Goal: Task Accomplishment & Management: Manage account settings

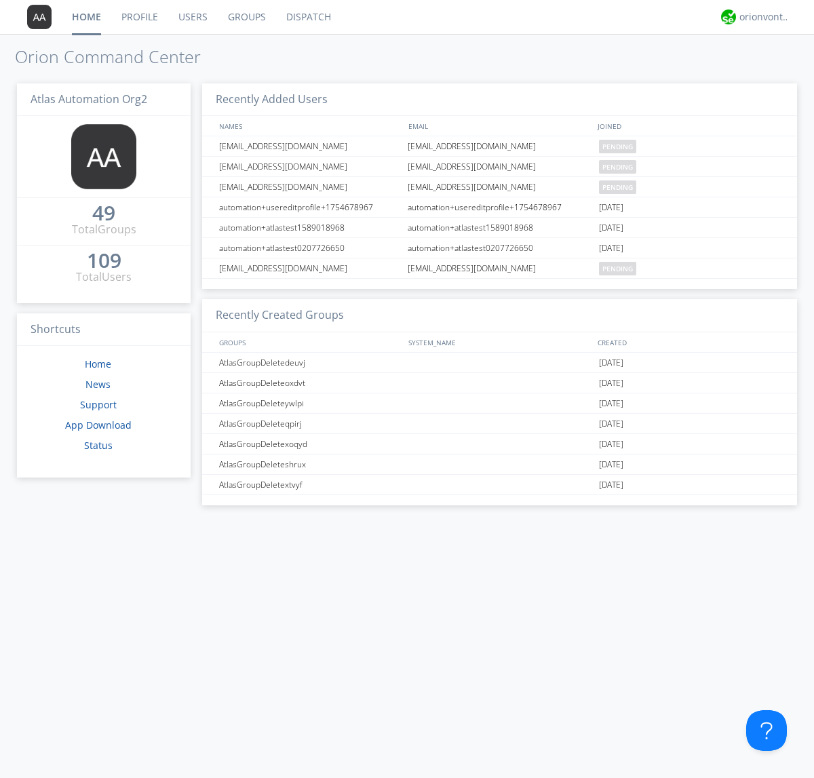
click at [192, 17] on link "Users" at bounding box center [192, 17] width 49 height 34
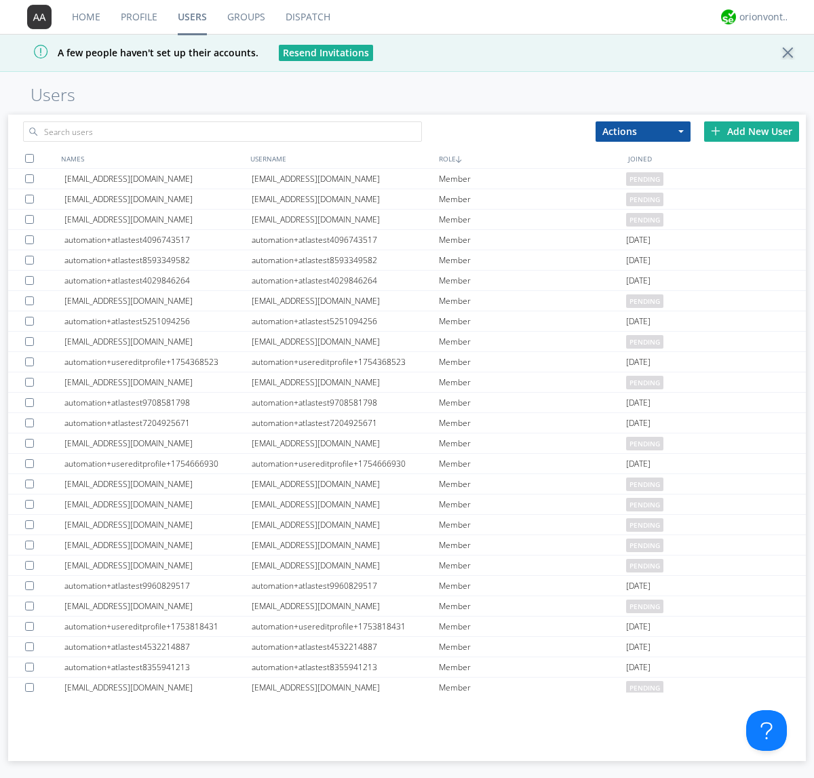
click at [751, 131] on div "Add New User" at bounding box center [751, 131] width 95 height 20
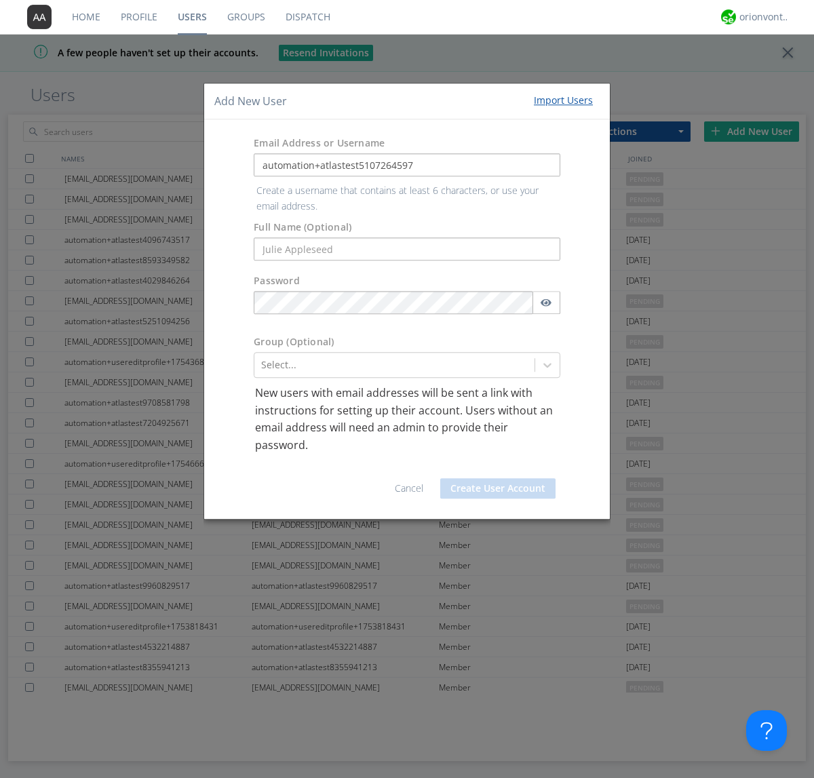
type input "automation+atlastest5107264597"
click at [498, 478] on button "Create User Account" at bounding box center [497, 488] width 115 height 20
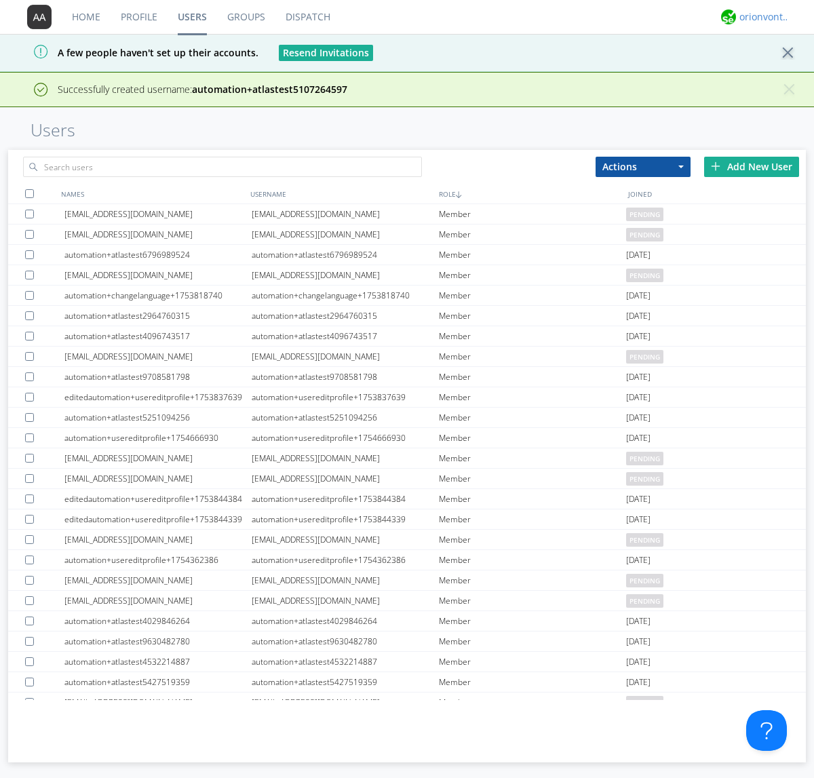
click at [761, 17] on div "orionvontas+atlas+automation+org2" at bounding box center [764, 17] width 51 height 14
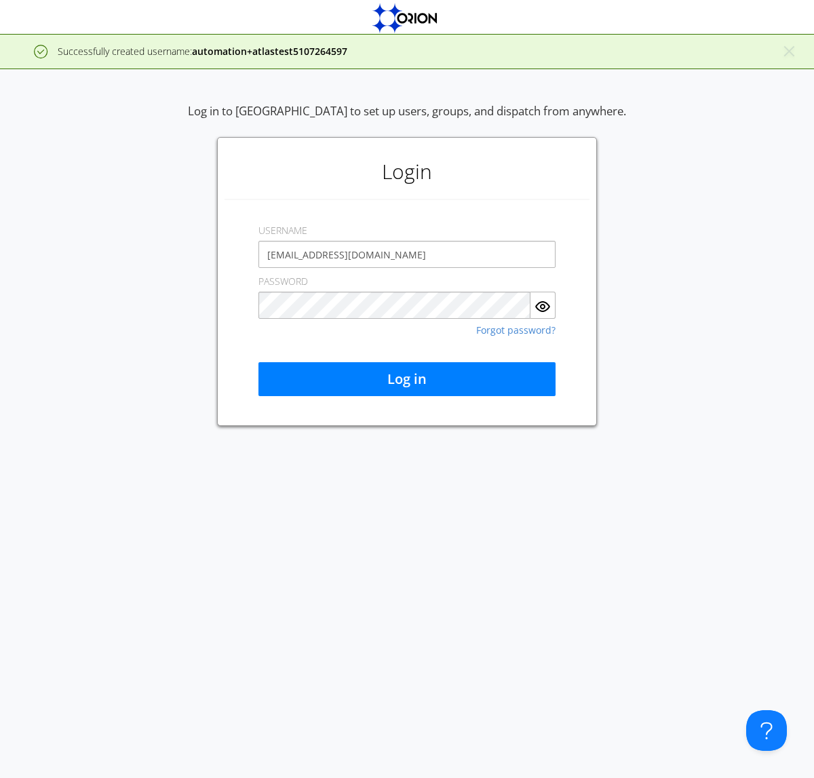
type input "[EMAIL_ADDRESS][DOMAIN_NAME]"
click at [407, 379] on button "Log in" at bounding box center [406, 379] width 297 height 34
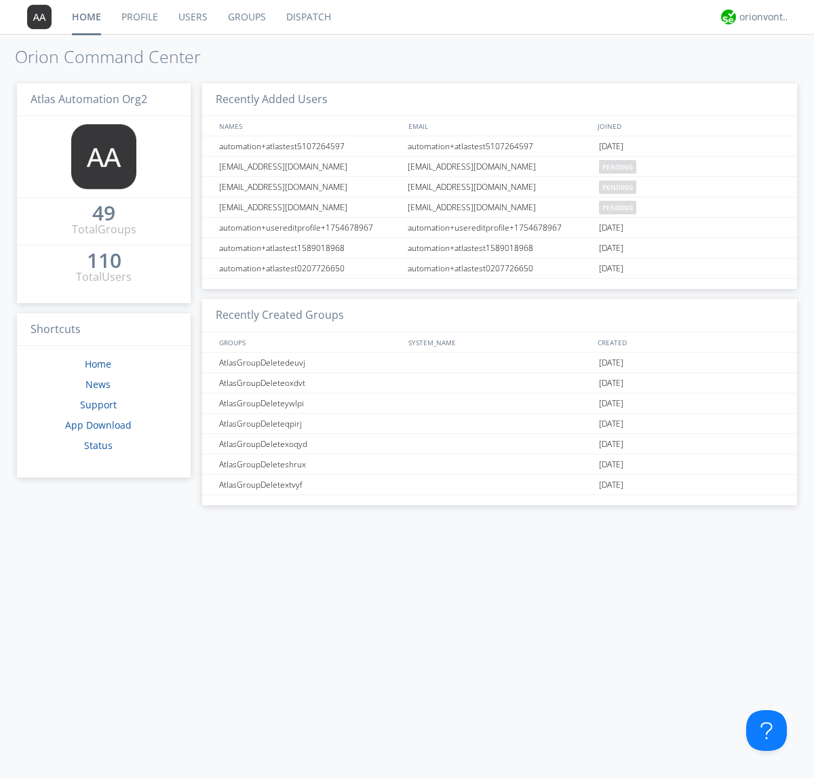
click at [192, 17] on link "Users" at bounding box center [192, 17] width 49 height 34
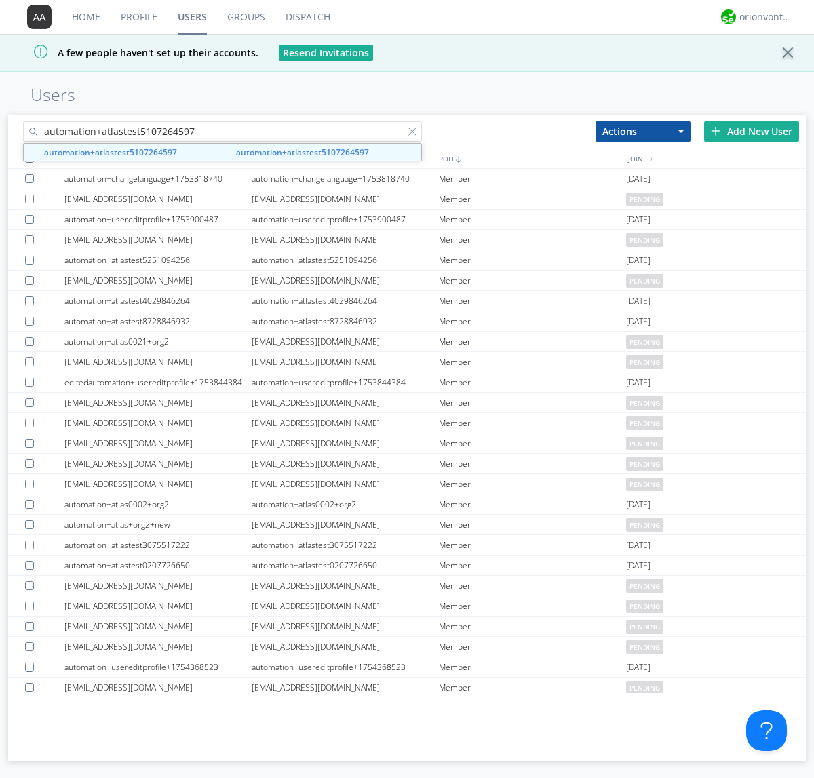
type input "automation+atlastest5107264597"
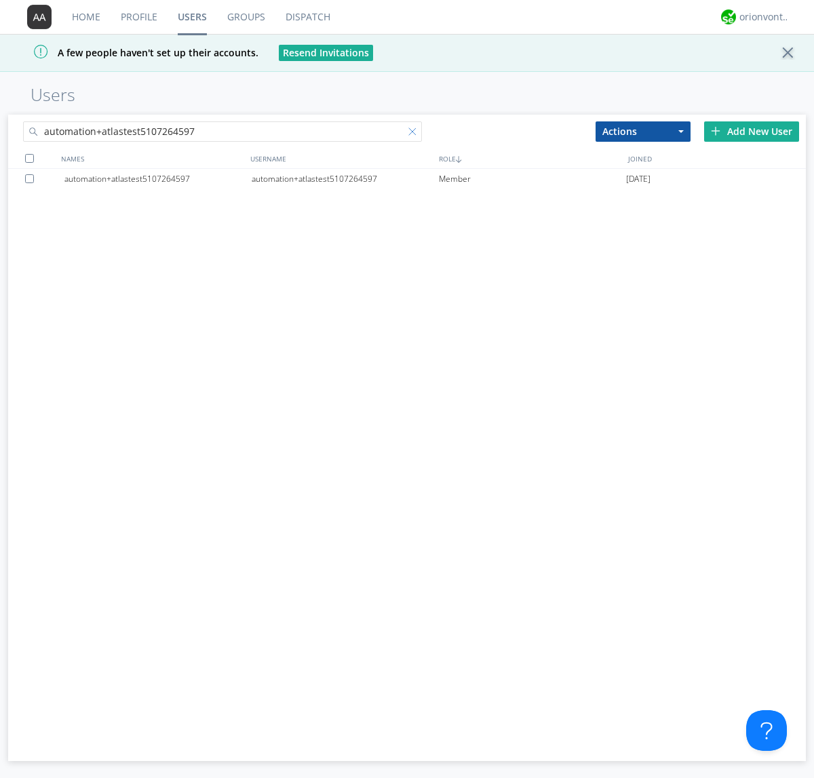
click at [415, 134] on div at bounding box center [415, 134] width 14 height 14
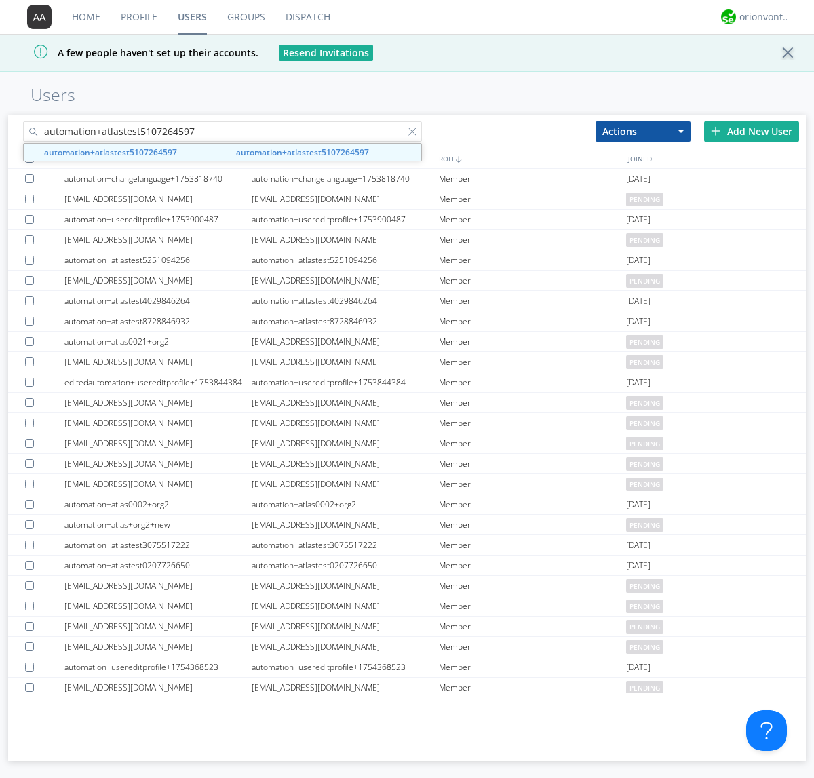
type input "automation+atlastest5107264597"
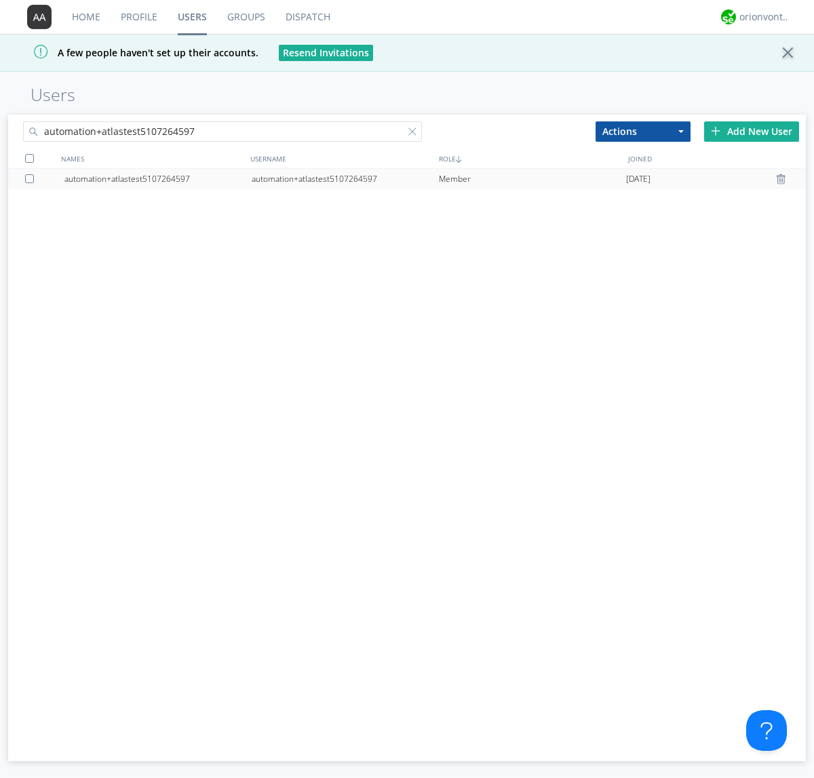
click at [782, 179] on div at bounding box center [783, 179] width 14 height 11
click at [761, 17] on div "orionvontas+atlas+automation+org2" at bounding box center [764, 17] width 51 height 14
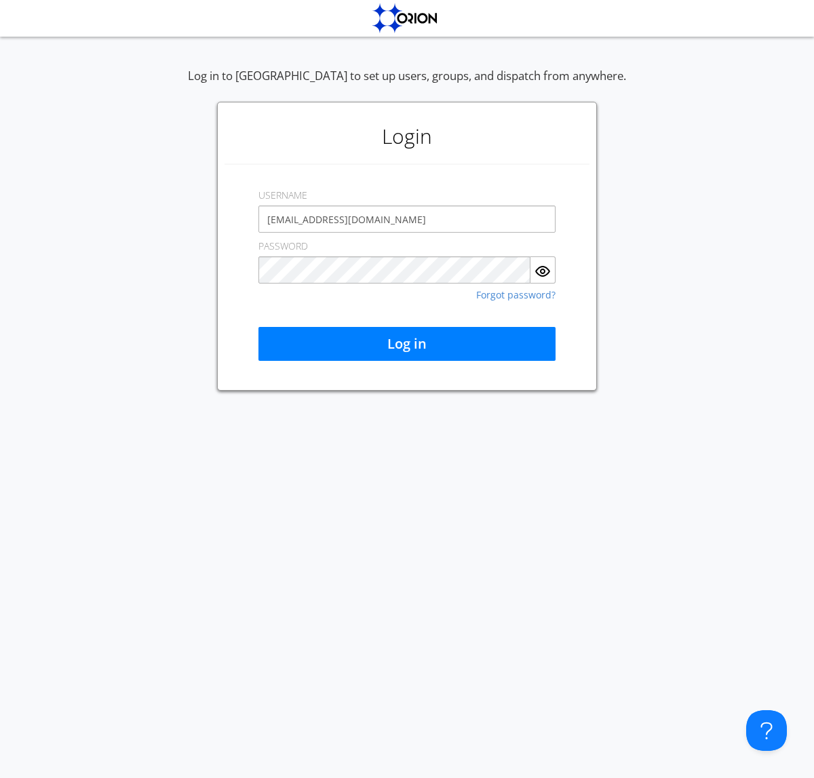
type input "[EMAIL_ADDRESS][DOMAIN_NAME]"
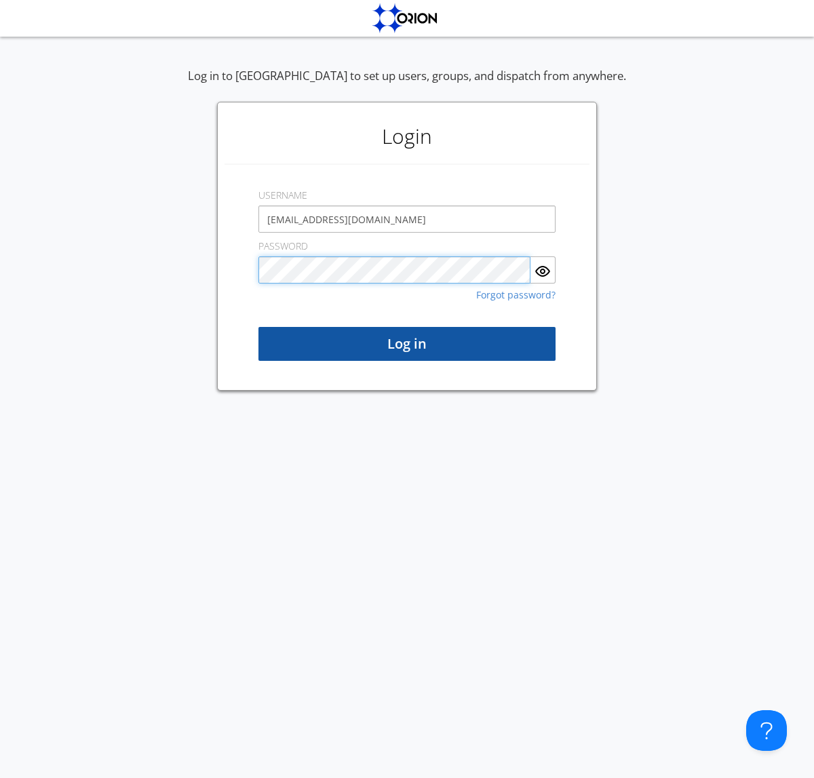
click at [407, 344] on button "Log in" at bounding box center [406, 344] width 297 height 34
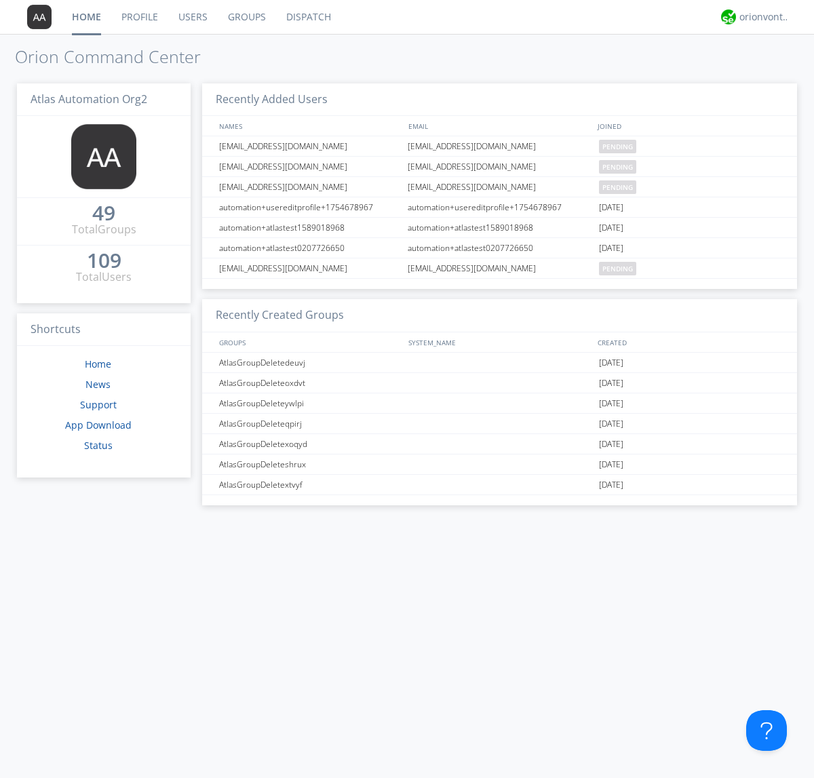
click at [192, 17] on link "Users" at bounding box center [192, 17] width 49 height 34
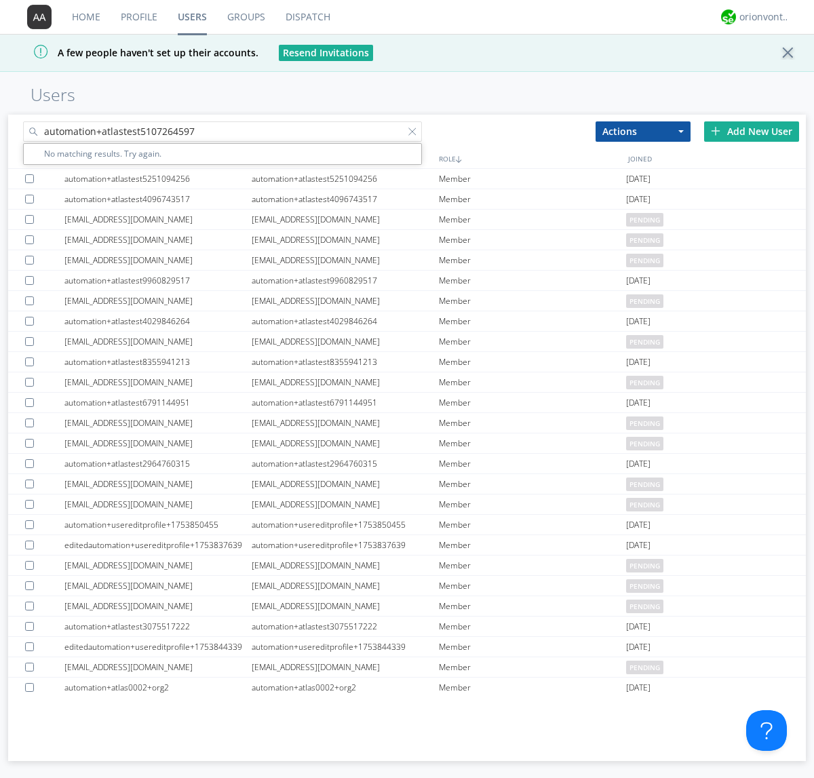
type input "automation+atlastest5107264597"
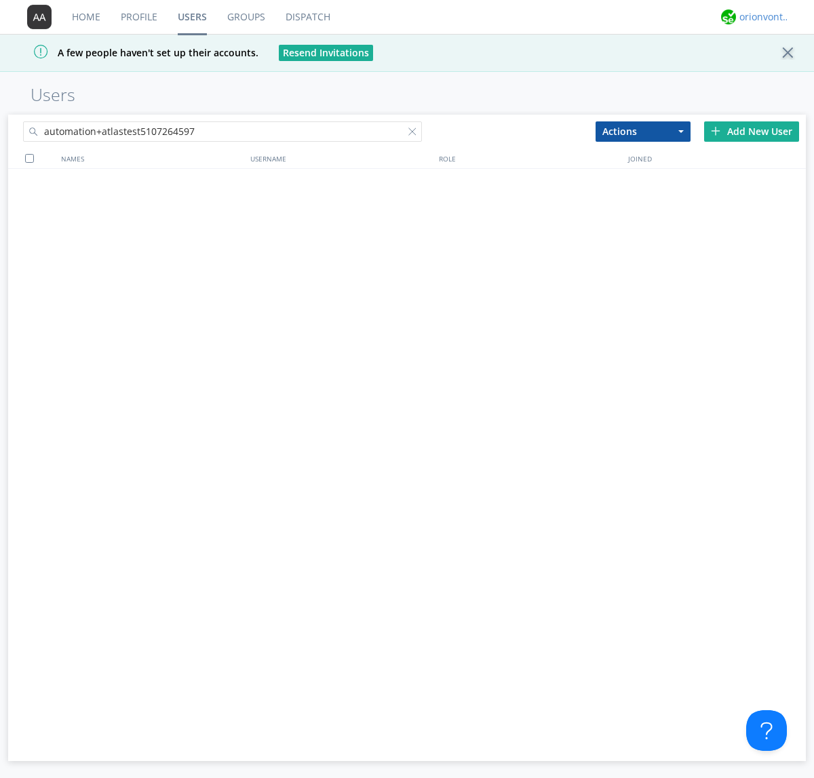
click at [761, 17] on div "orionvontas+atlas+automation+org2" at bounding box center [764, 17] width 51 height 14
